Goal: Information Seeking & Learning: Learn about a topic

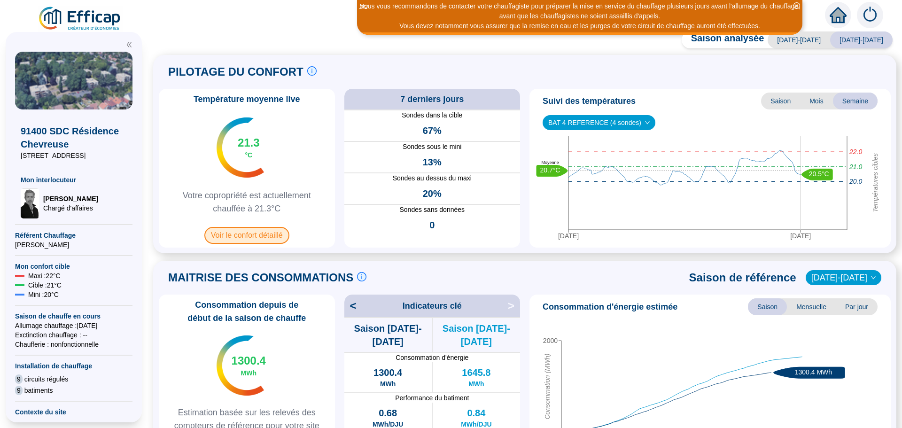
click at [243, 238] on span "Voir le confort détaillé" at bounding box center [246, 235] width 85 height 17
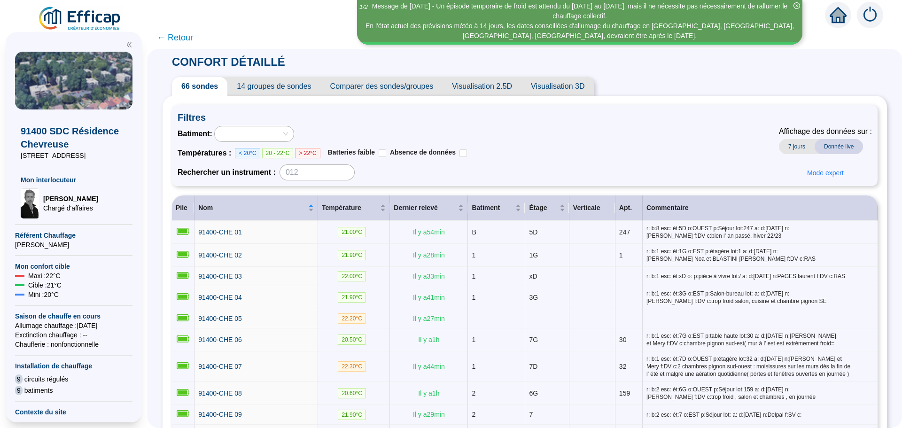
click at [386, 89] on span "Comparer des sondes/groupes" at bounding box center [382, 86] width 122 height 19
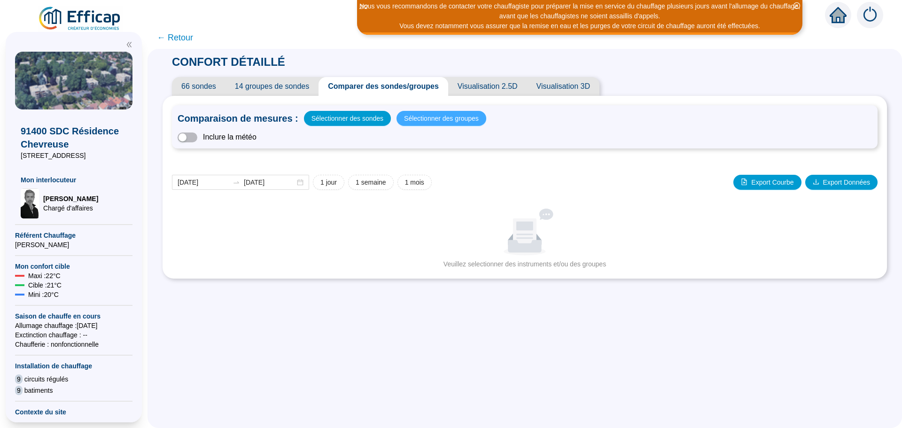
click at [412, 119] on span "Sélectionner des groupes" at bounding box center [441, 118] width 75 height 13
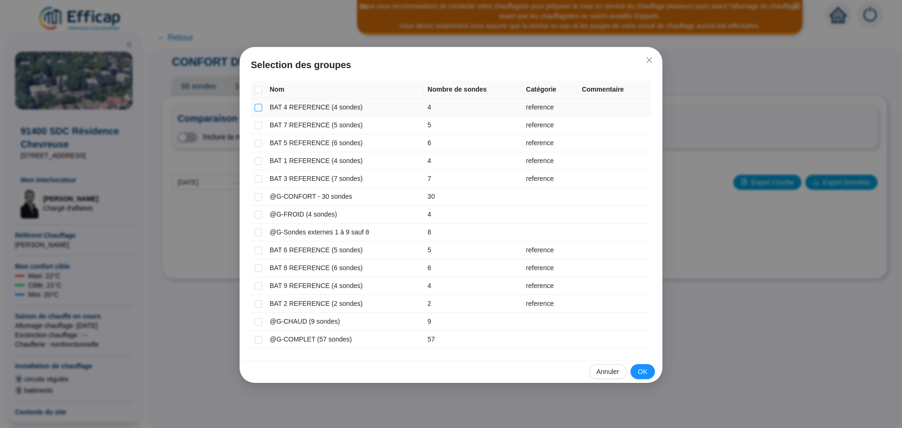
click at [260, 109] on input "checkbox" at bounding box center [259, 108] width 8 height 8
checkbox input "true"
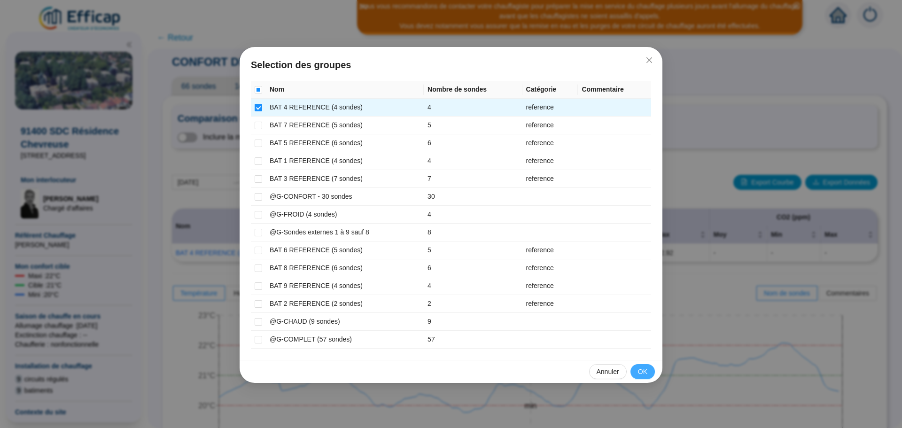
click at [638, 371] on span "OK" at bounding box center [642, 372] width 9 height 10
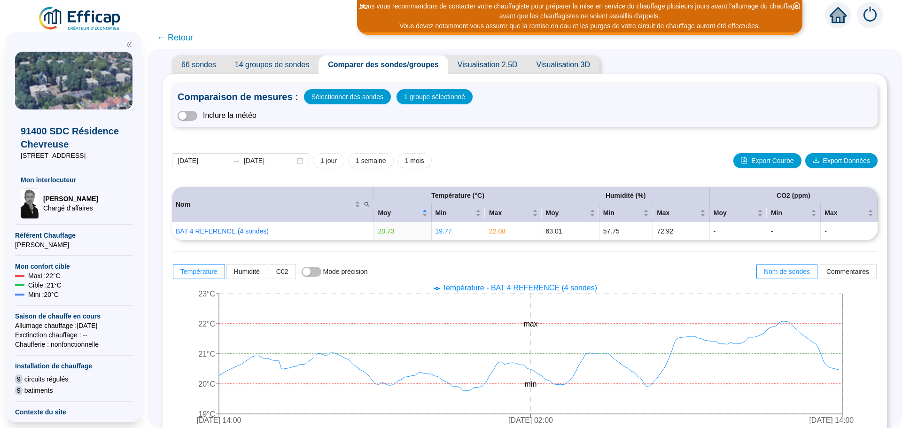
scroll to position [26, 0]
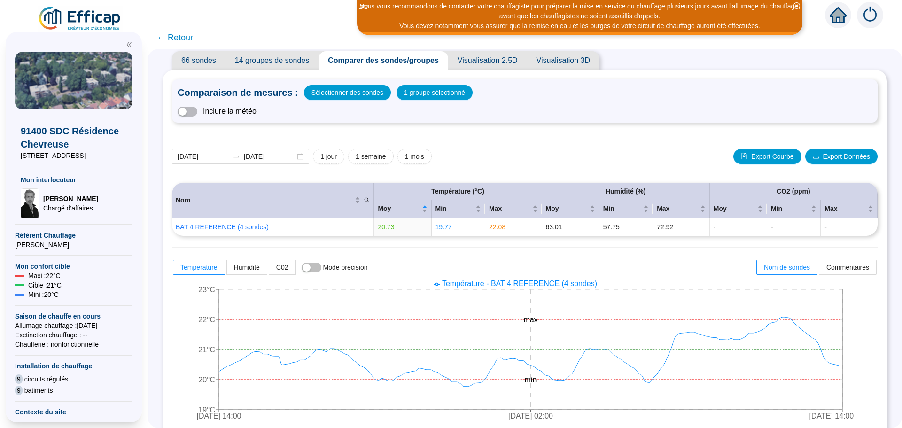
click at [85, 21] on img at bounding box center [80, 19] width 85 height 26
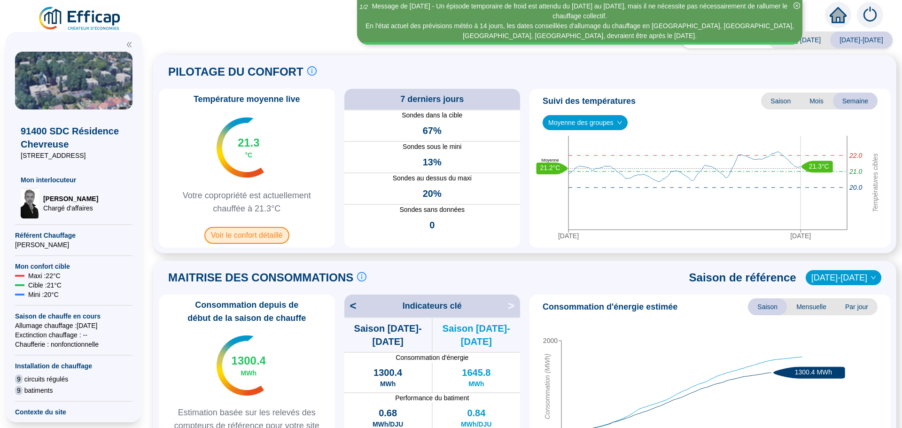
click at [259, 235] on span "Voir le confort détaillé" at bounding box center [246, 235] width 85 height 17
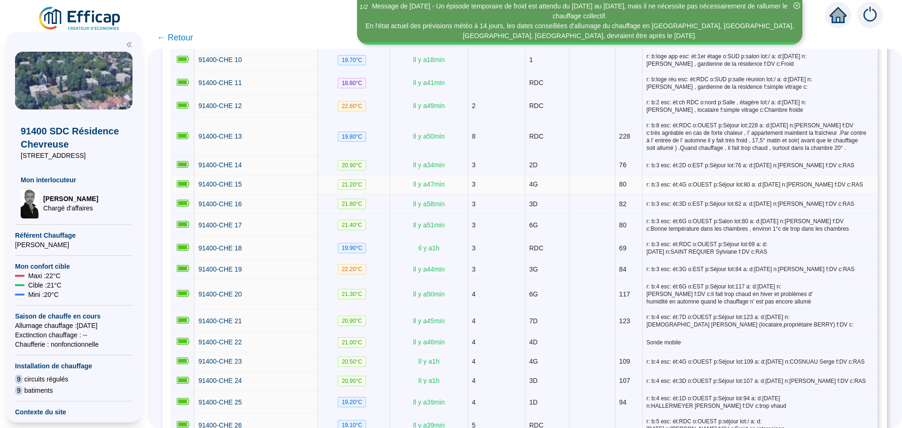
scroll to position [517, 0]
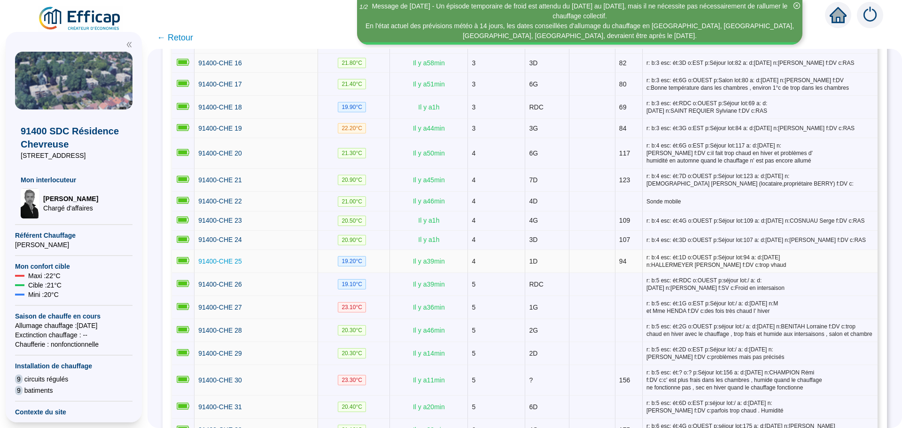
click at [238, 261] on span "91400-CHE 25" at bounding box center [220, 261] width 44 height 8
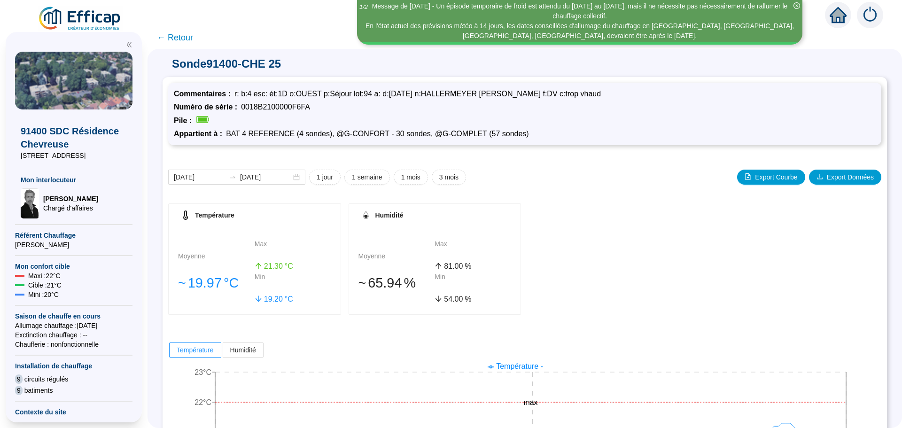
scroll to position [93, 0]
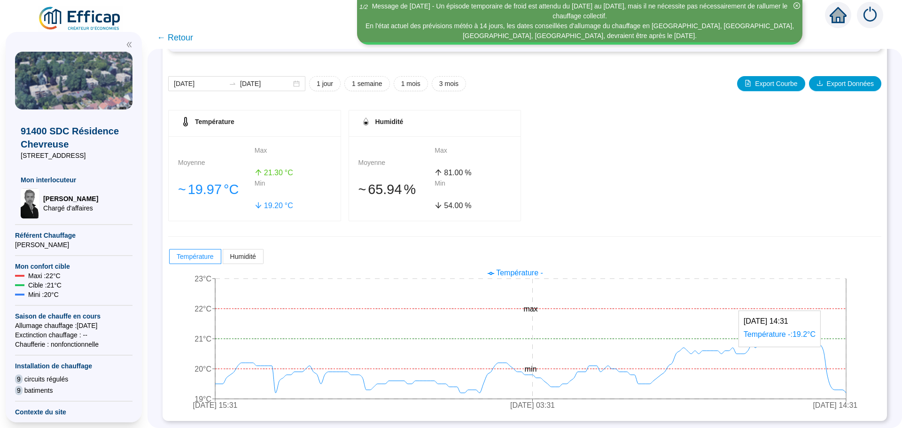
click at [851, 370] on icon "[DATE] 15:31 [DATE] 03:31 [DATE] 14:31 19°C 20°C 21°C 22°C 23°C min max" at bounding box center [517, 340] width 699 height 150
click at [191, 40] on span "← Retour" at bounding box center [175, 37] width 36 height 13
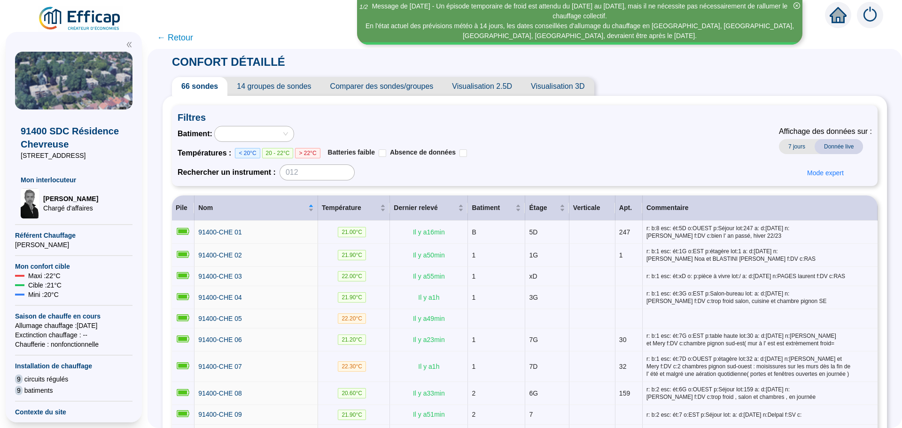
click at [178, 37] on span "← Retour" at bounding box center [175, 37] width 36 height 13
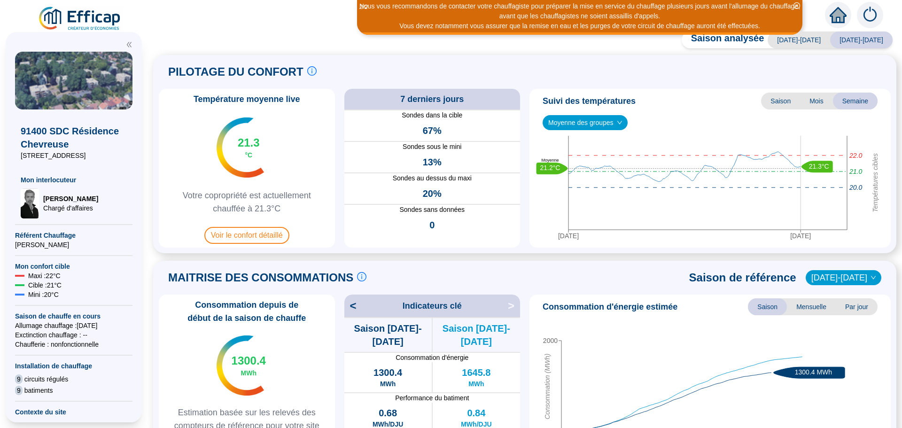
click at [588, 119] on span "Moyenne des groupes" at bounding box center [585, 123] width 74 height 14
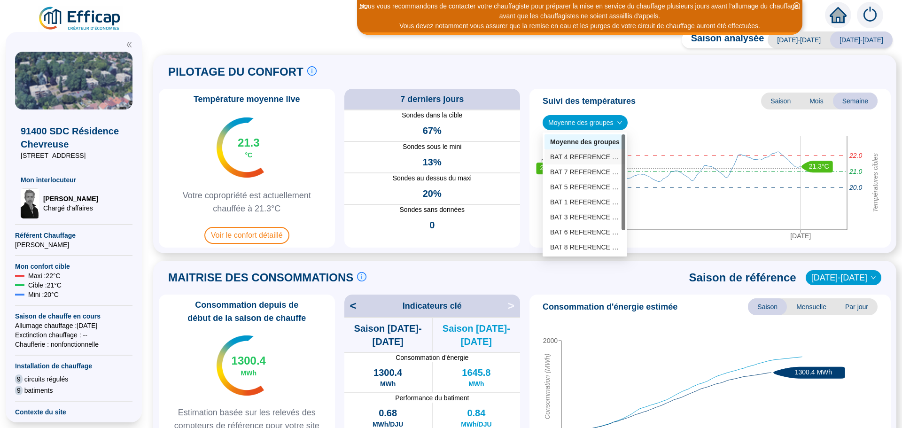
click at [590, 154] on div "BAT 4 REFERENCE (4 sondes)" at bounding box center [585, 157] width 70 height 10
